Goal: Information Seeking & Learning: Learn about a topic

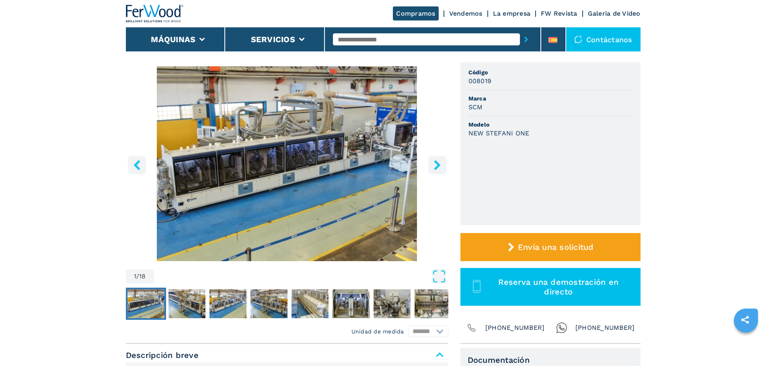
scroll to position [80, 0]
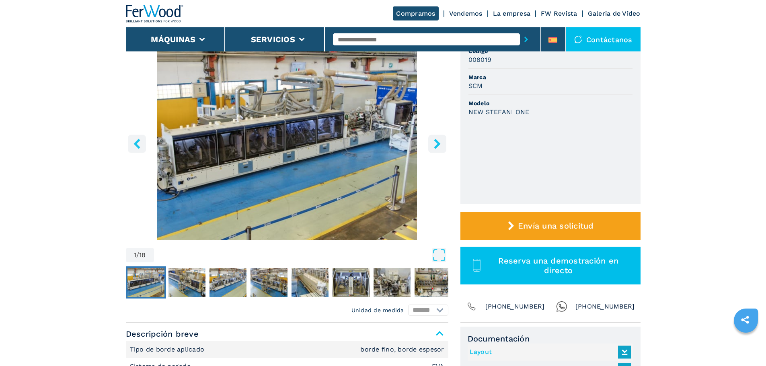
click at [144, 279] on img "Go to Slide 1" at bounding box center [145, 282] width 37 height 29
click at [437, 143] on icon "right-button" at bounding box center [437, 144] width 6 height 10
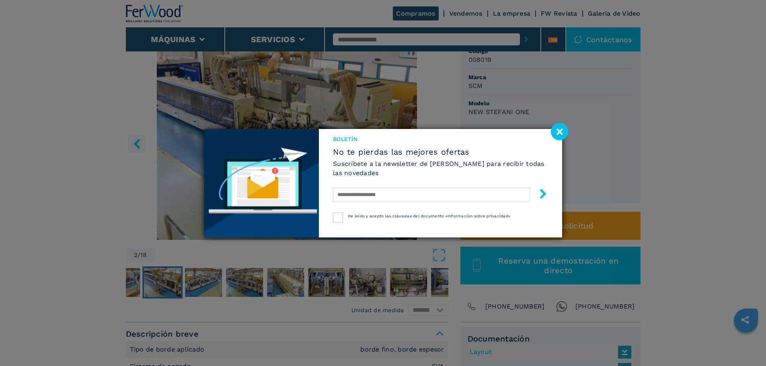
click at [556, 134] on image at bounding box center [559, 131] width 17 height 17
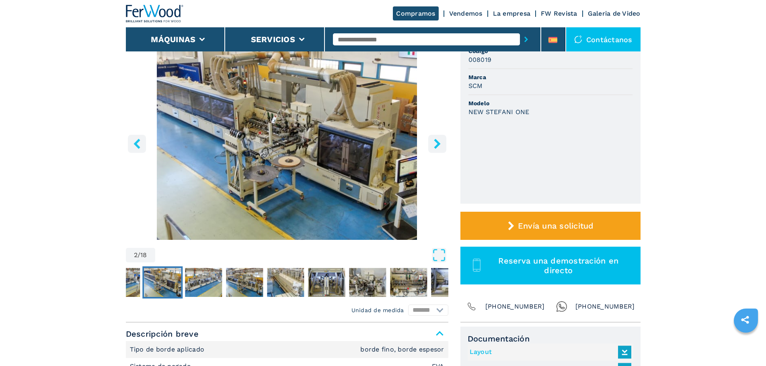
click at [435, 141] on icon "right-button" at bounding box center [437, 144] width 6 height 10
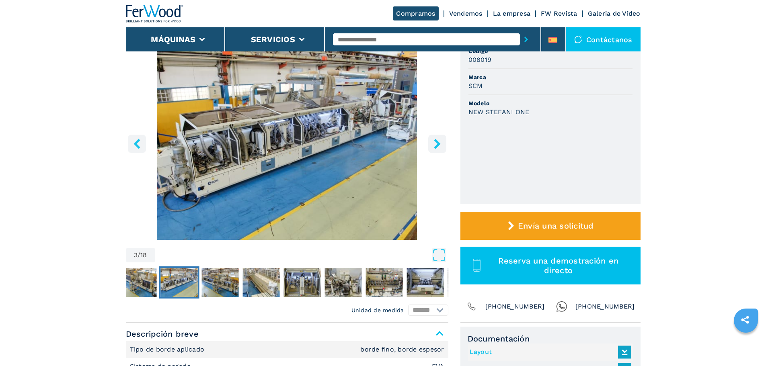
click at [435, 141] on icon "right-button" at bounding box center [437, 144] width 6 height 10
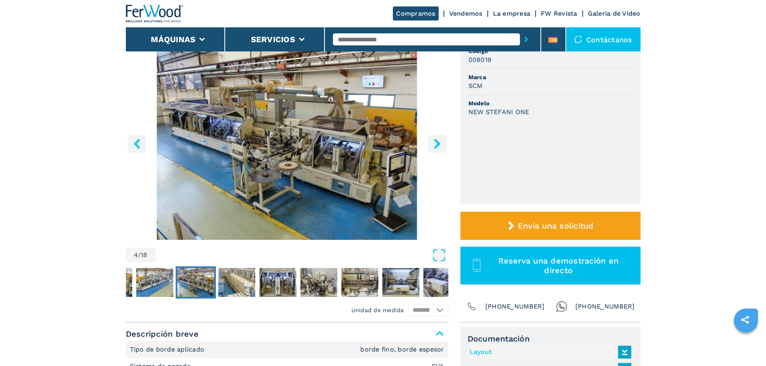
click at [435, 141] on icon "right-button" at bounding box center [437, 144] width 6 height 10
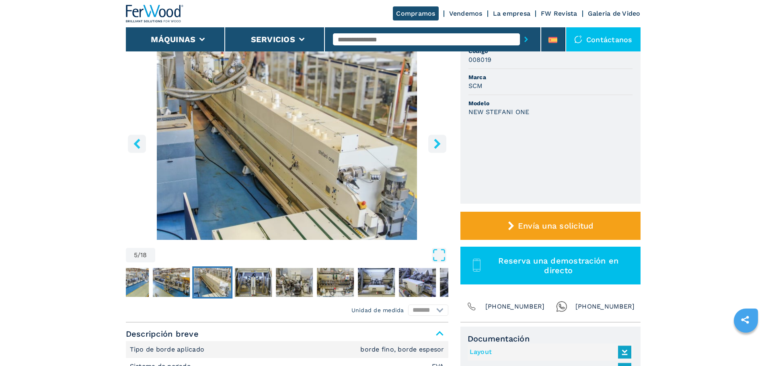
click at [435, 141] on icon "right-button" at bounding box center [437, 144] width 6 height 10
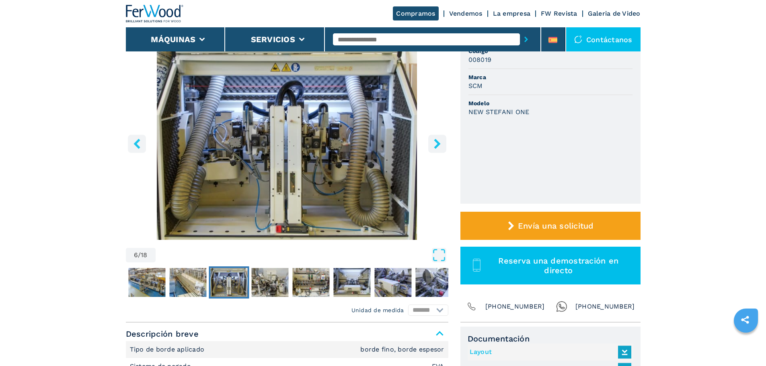
click at [435, 141] on icon "right-button" at bounding box center [437, 144] width 6 height 10
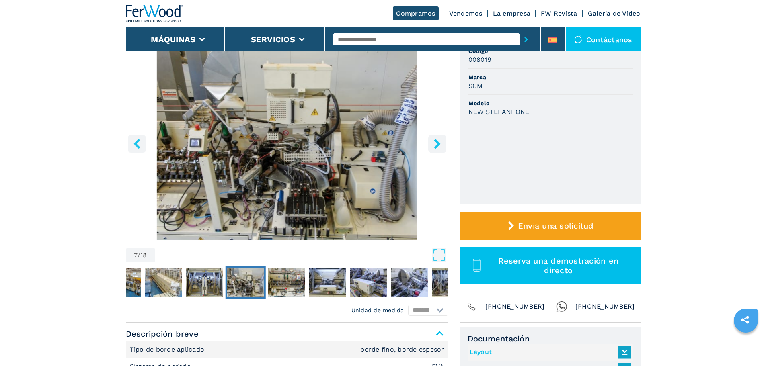
click at [435, 141] on icon "right-button" at bounding box center [437, 144] width 6 height 10
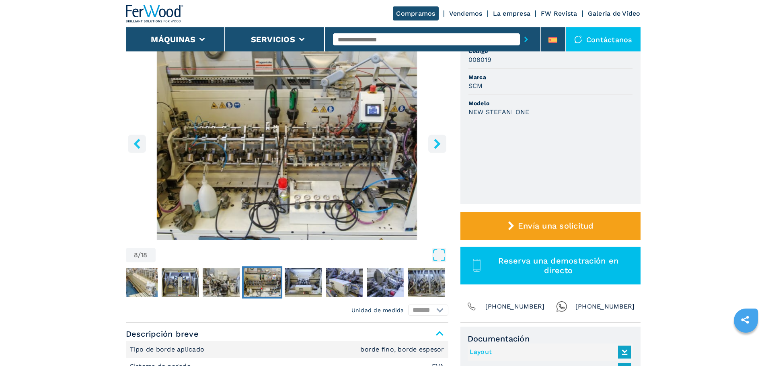
click at [435, 143] on icon "right-button" at bounding box center [437, 144] width 10 height 10
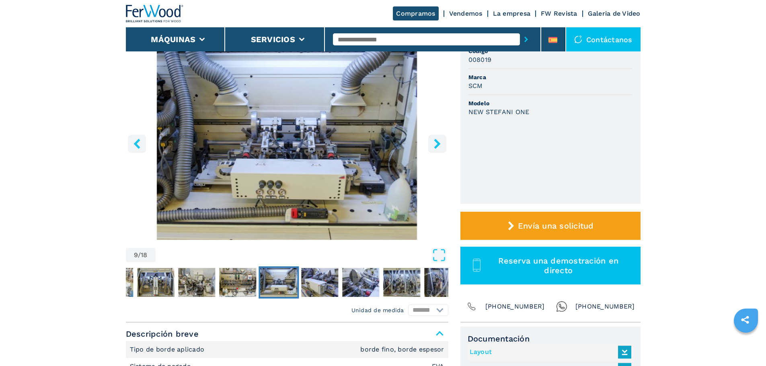
click at [435, 143] on icon "right-button" at bounding box center [437, 144] width 10 height 10
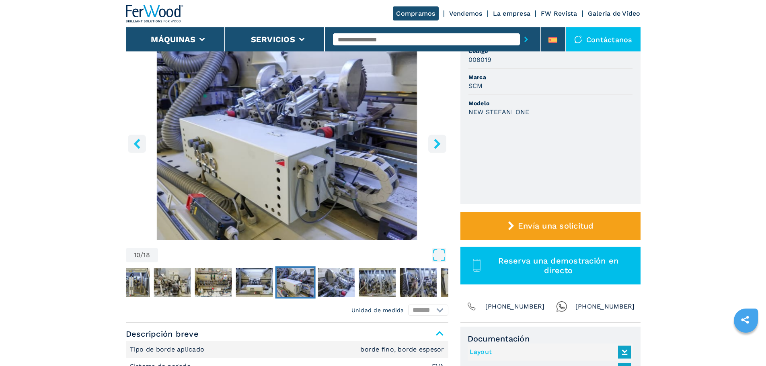
click at [435, 143] on icon "right-button" at bounding box center [437, 144] width 10 height 10
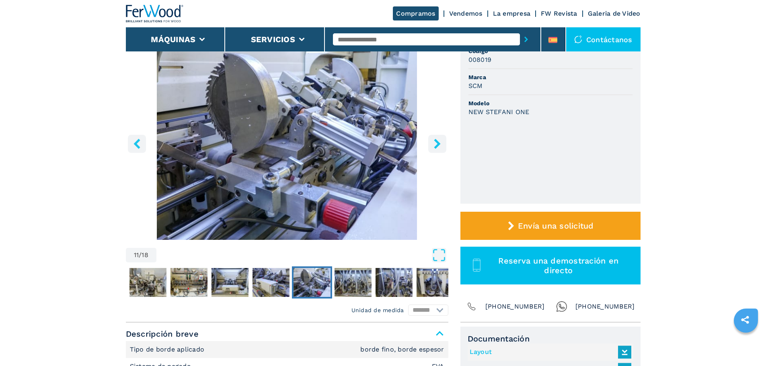
click at [435, 143] on icon "right-button" at bounding box center [437, 144] width 10 height 10
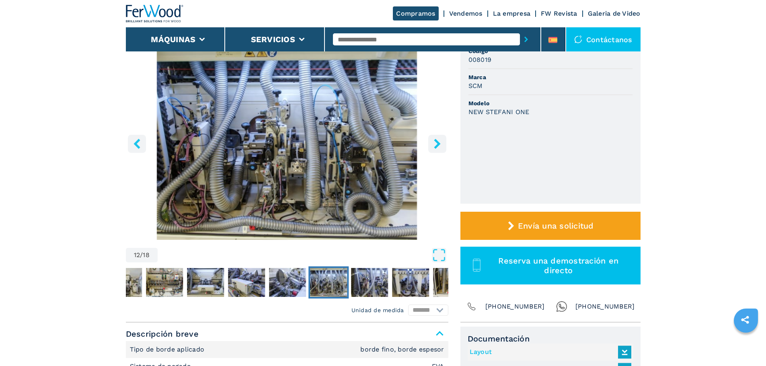
click at [435, 143] on icon "right-button" at bounding box center [437, 144] width 10 height 10
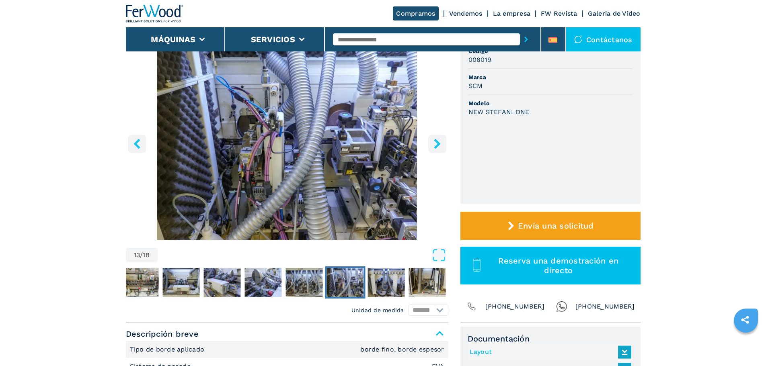
click at [435, 143] on icon "right-button" at bounding box center [437, 144] width 10 height 10
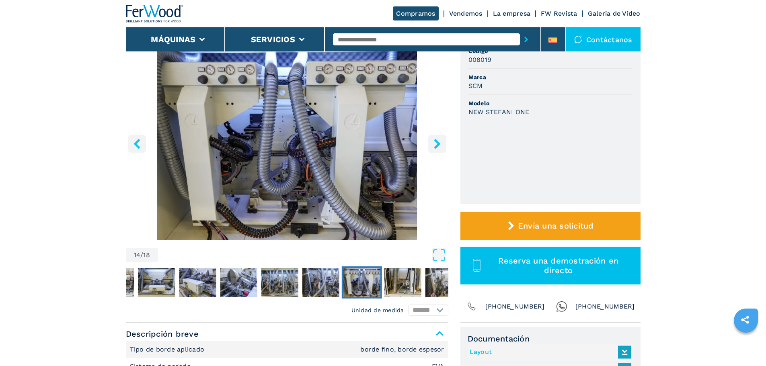
click at [435, 143] on icon "right-button" at bounding box center [437, 144] width 10 height 10
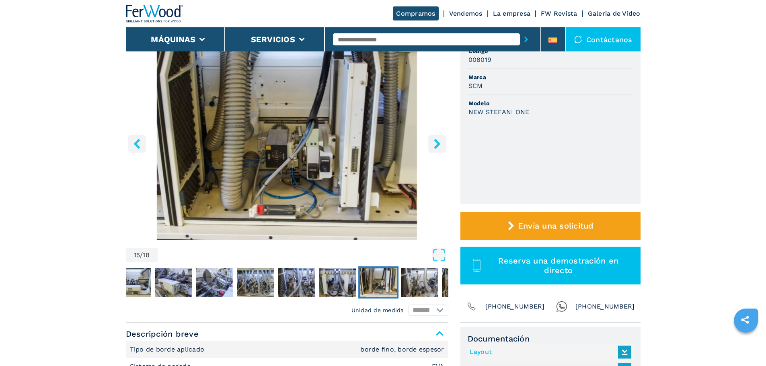
click at [436, 144] on icon "right-button" at bounding box center [437, 144] width 10 height 10
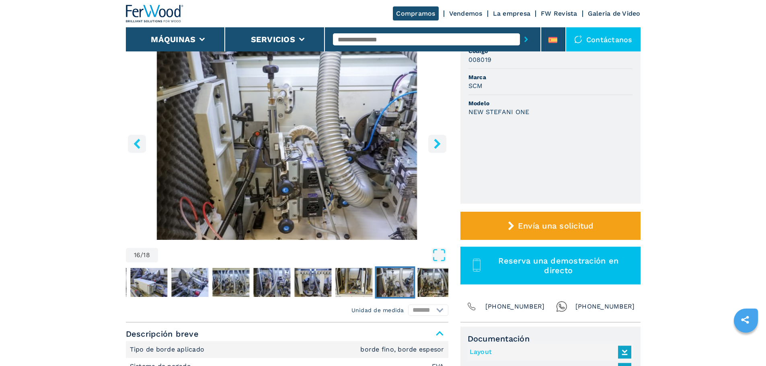
click at [436, 144] on icon "right-button" at bounding box center [437, 144] width 10 height 10
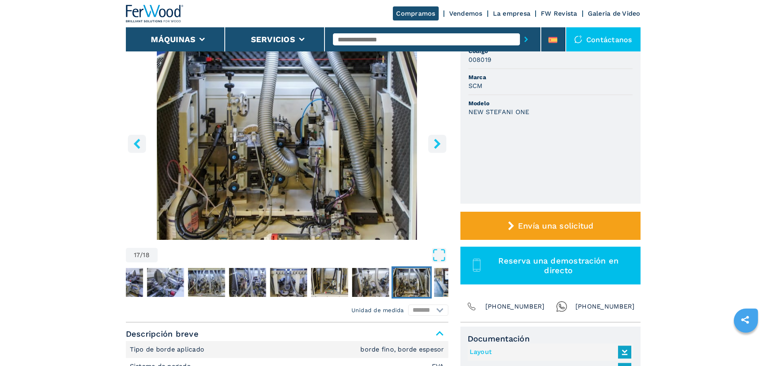
click at [436, 144] on icon "right-button" at bounding box center [437, 144] width 10 height 10
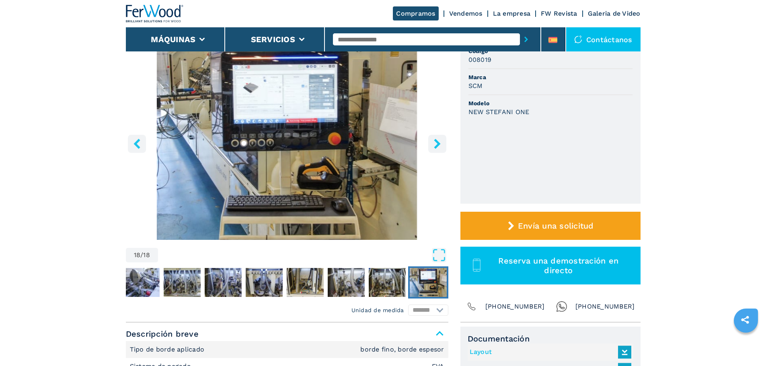
click at [438, 144] on icon "right-button" at bounding box center [437, 144] width 6 height 10
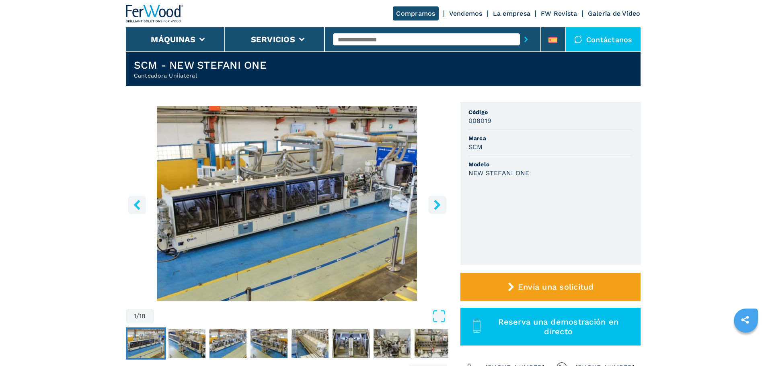
scroll to position [0, 0]
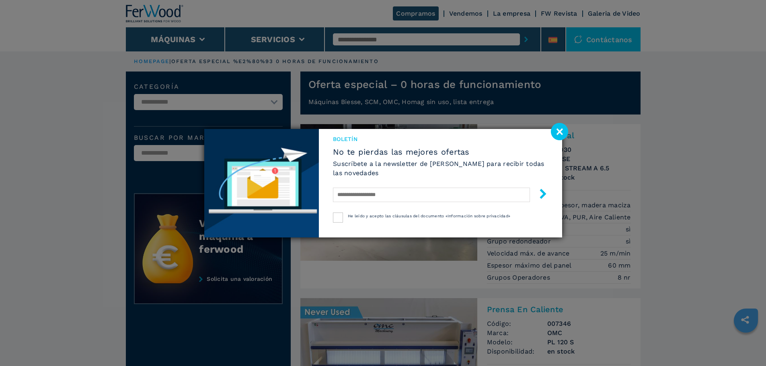
click at [559, 134] on image at bounding box center [559, 131] width 17 height 17
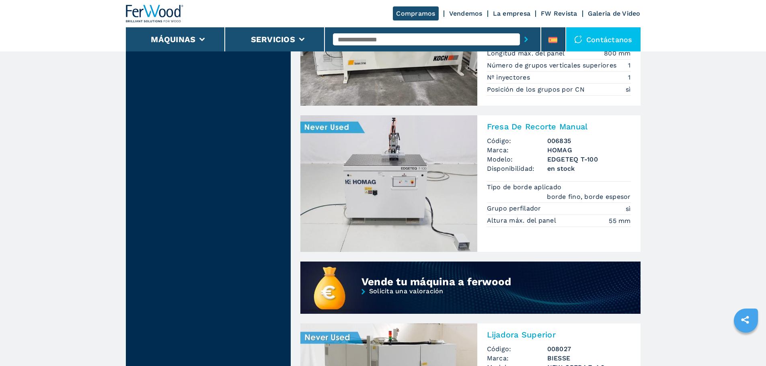
scroll to position [442, 0]
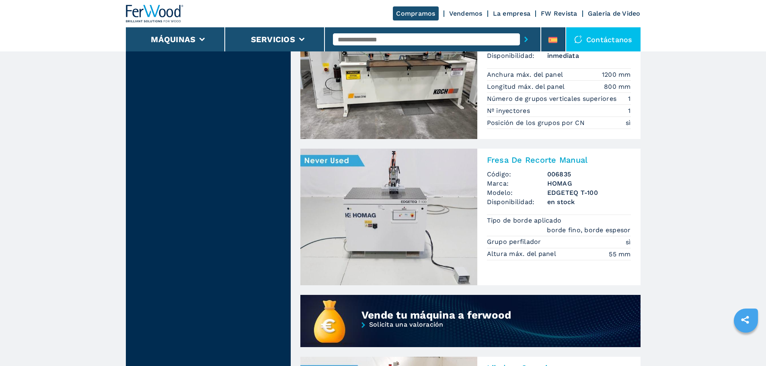
click at [403, 207] on img at bounding box center [388, 217] width 177 height 137
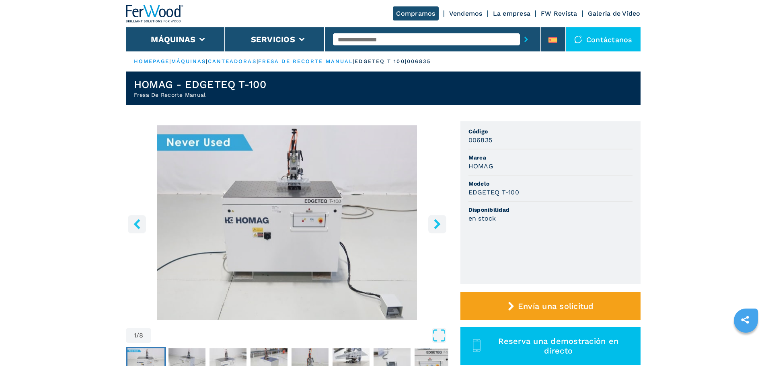
click at [434, 222] on icon "right-button" at bounding box center [437, 224] width 10 height 10
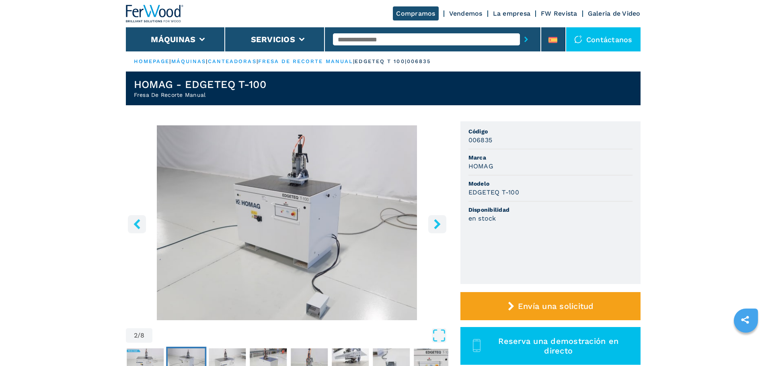
click at [435, 222] on icon "right-button" at bounding box center [437, 224] width 10 height 10
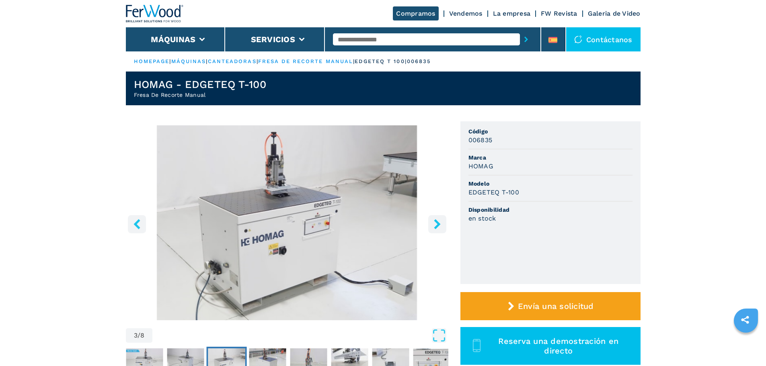
click at [435, 223] on icon "right-button" at bounding box center [437, 224] width 10 height 10
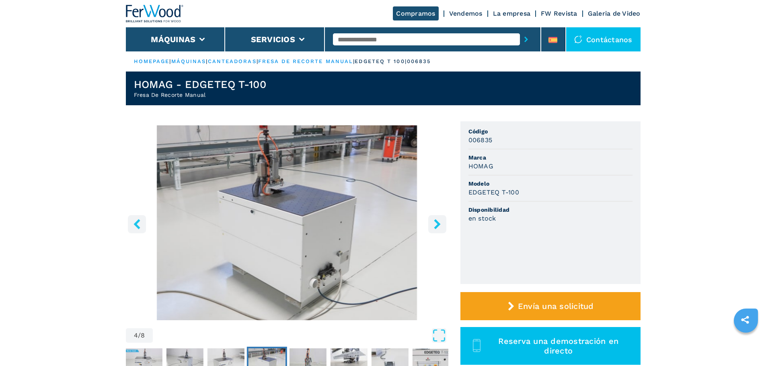
click at [435, 225] on icon "right-button" at bounding box center [437, 224] width 10 height 10
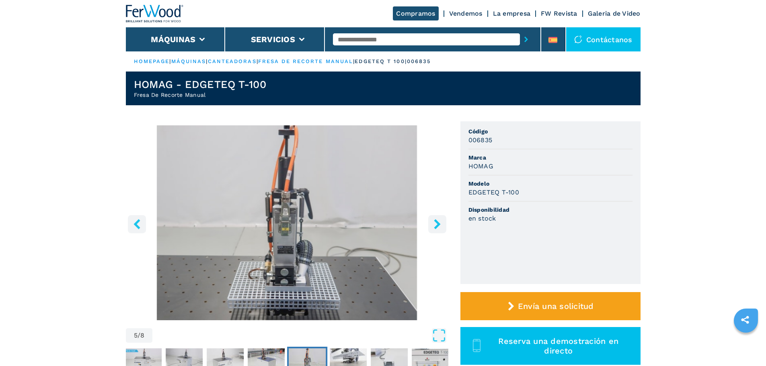
click at [435, 226] on icon "right-button" at bounding box center [437, 224] width 10 height 10
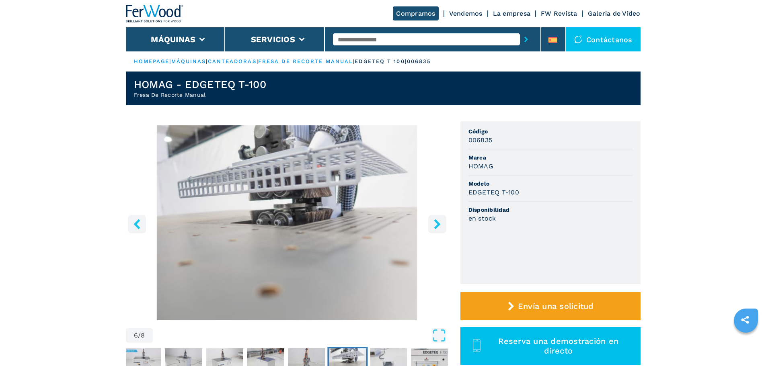
click at [434, 226] on icon "right-button" at bounding box center [437, 224] width 10 height 10
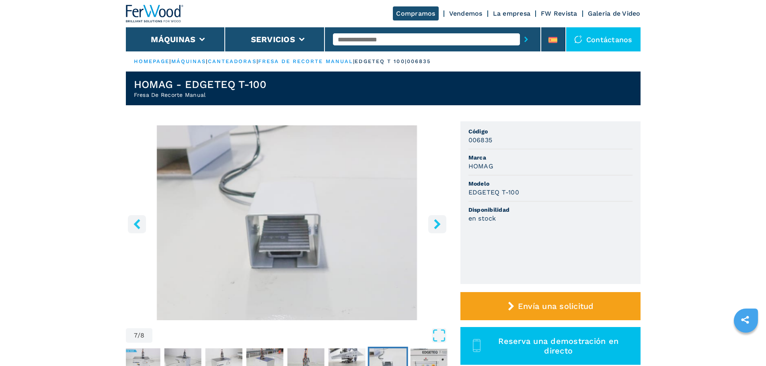
click at [434, 226] on icon "right-button" at bounding box center [437, 224] width 10 height 10
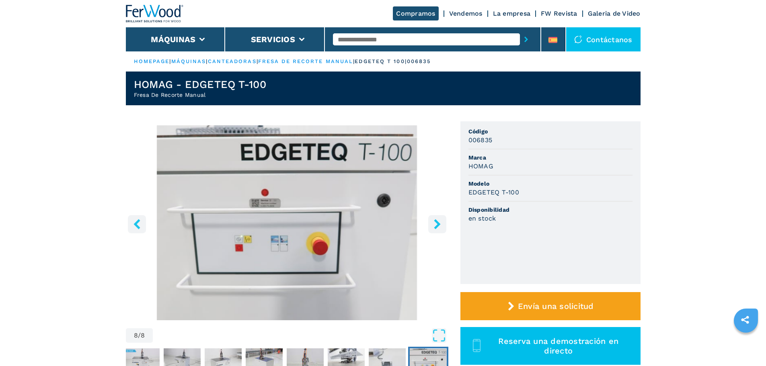
click at [434, 227] on icon "right-button" at bounding box center [437, 224] width 10 height 10
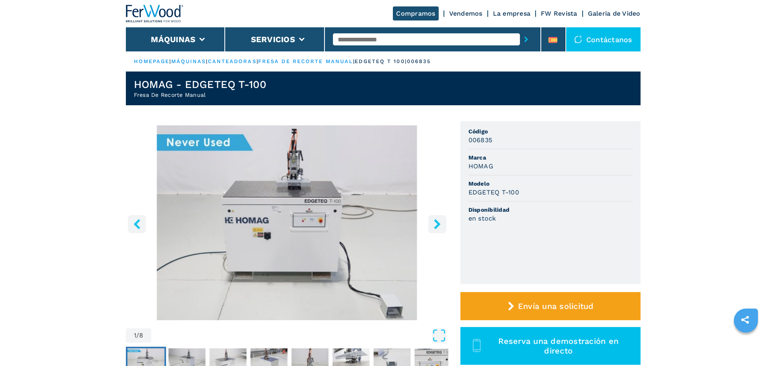
click at [434, 227] on icon "right-button" at bounding box center [437, 224] width 10 height 10
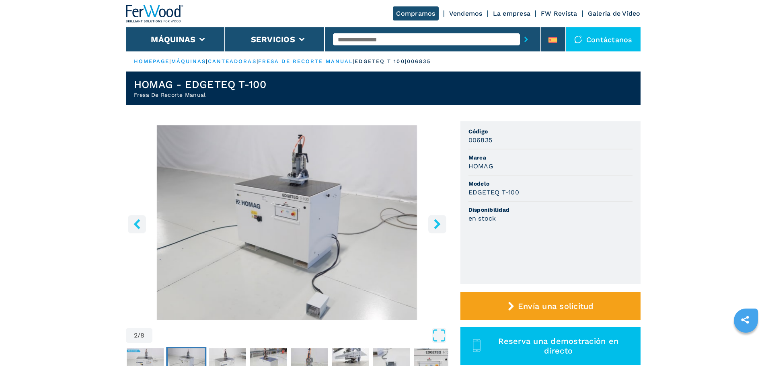
click at [434, 227] on icon "right-button" at bounding box center [437, 224] width 10 height 10
click at [434, 222] on icon "right-button" at bounding box center [437, 224] width 10 height 10
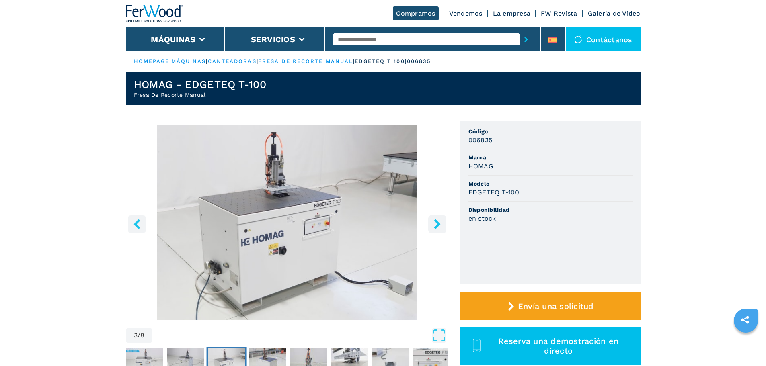
click at [434, 222] on icon "right-button" at bounding box center [437, 224] width 10 height 10
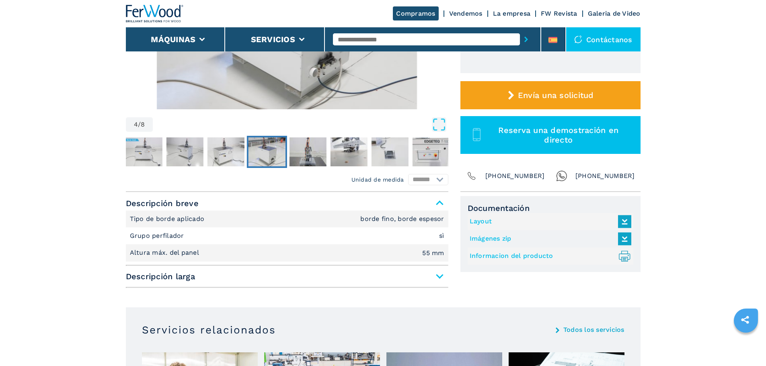
scroll to position [201, 0]
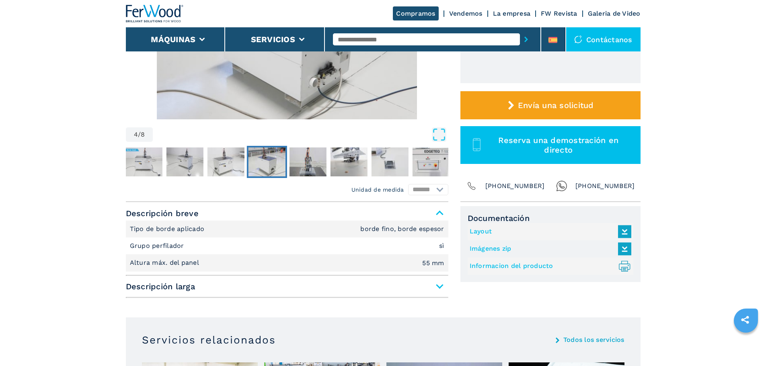
click at [483, 230] on link "Layout" at bounding box center [549, 231] width 158 height 13
click at [501, 249] on link "Imágenes zip" at bounding box center [549, 248] width 158 height 13
drag, startPoint x: 718, startPoint y: 86, endPoint x: 708, endPoint y: 91, distance: 11.1
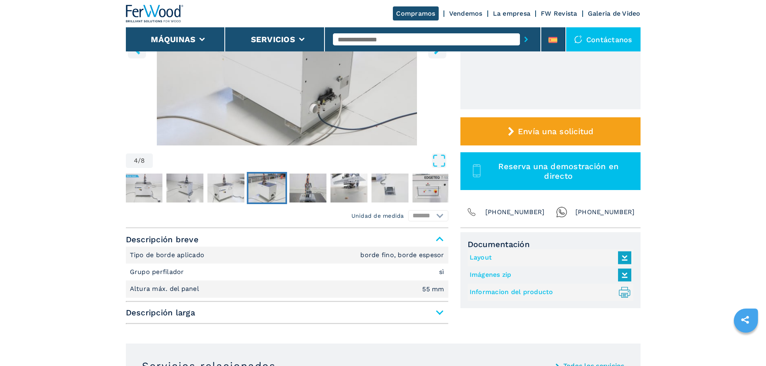
scroll to position [161, 0]
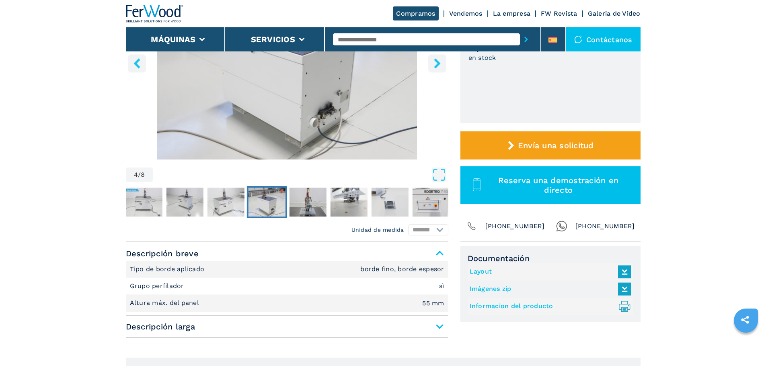
click at [507, 307] on link "Informacion del producto .prefix__st0{stroke-linecap:round;stroke-linejoin:roun…" at bounding box center [549, 306] width 158 height 13
